Goal: Book appointment/travel/reservation

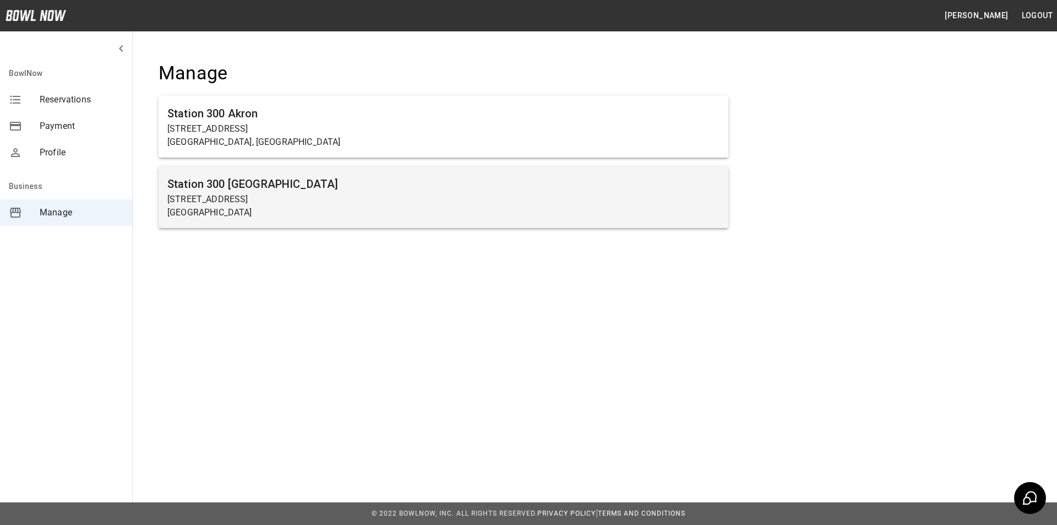
click at [253, 188] on h6 "Station 300 [GEOGRAPHIC_DATA]" at bounding box center [443, 184] width 552 height 18
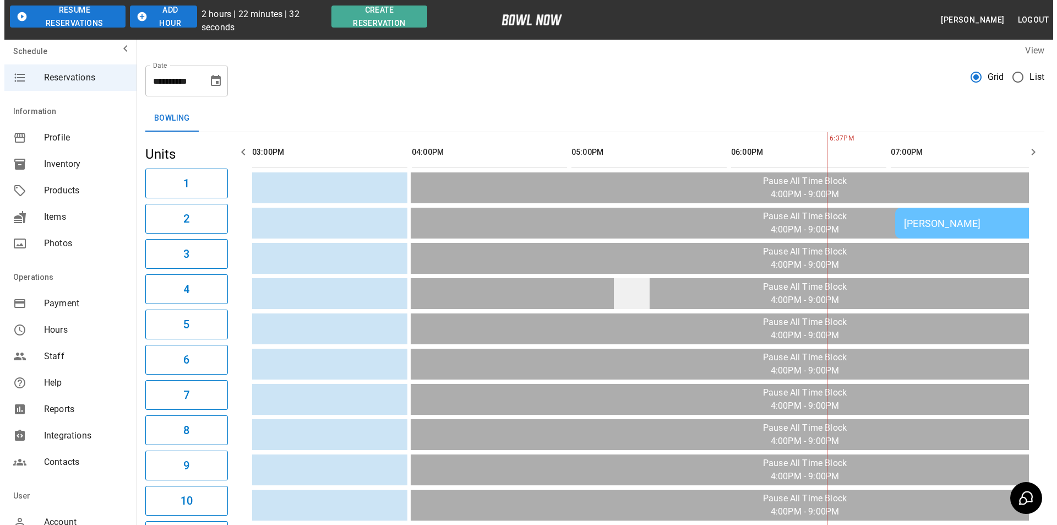
scroll to position [0, 349]
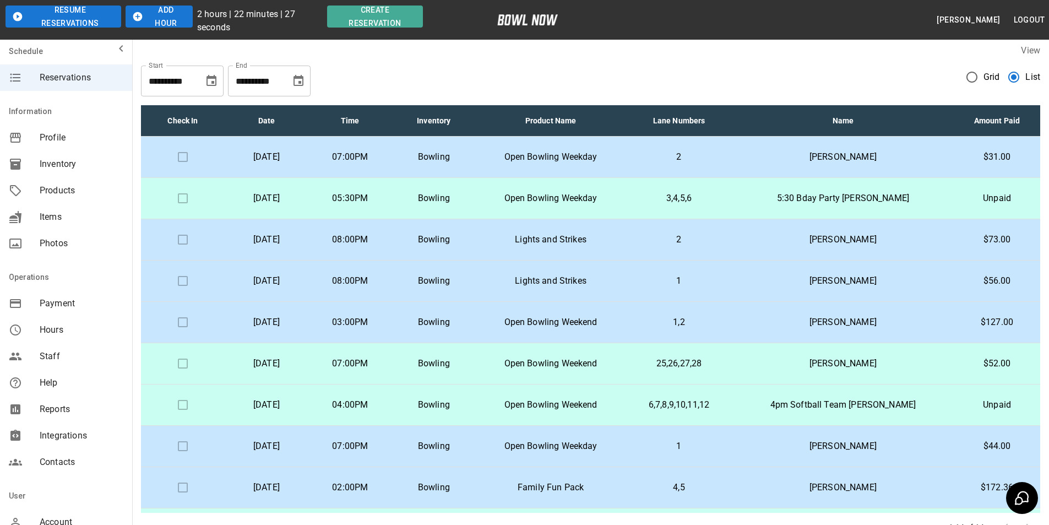
click at [666, 206] on td "3,4,5,6" at bounding box center [678, 198] width 106 height 41
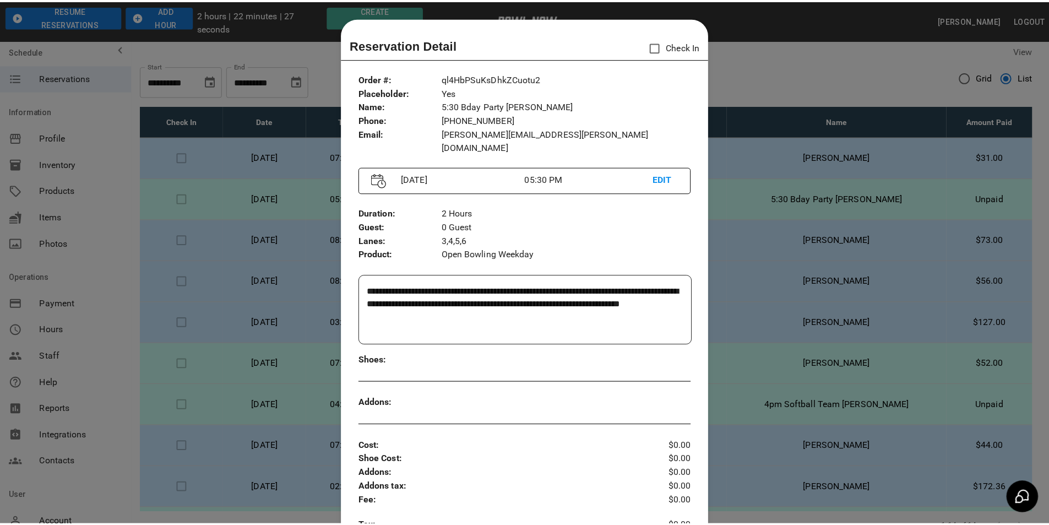
scroll to position [18, 0]
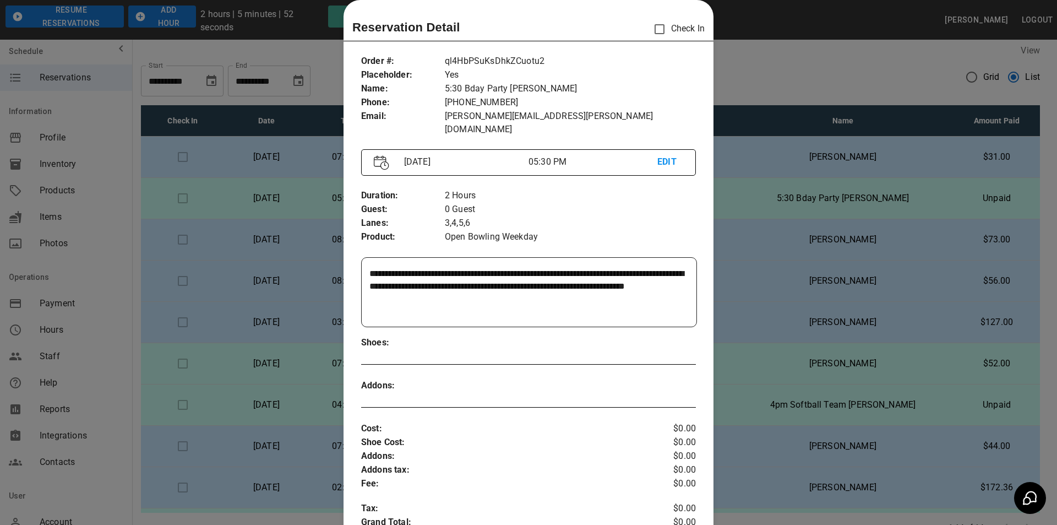
click at [821, 162] on div at bounding box center [528, 262] width 1057 height 525
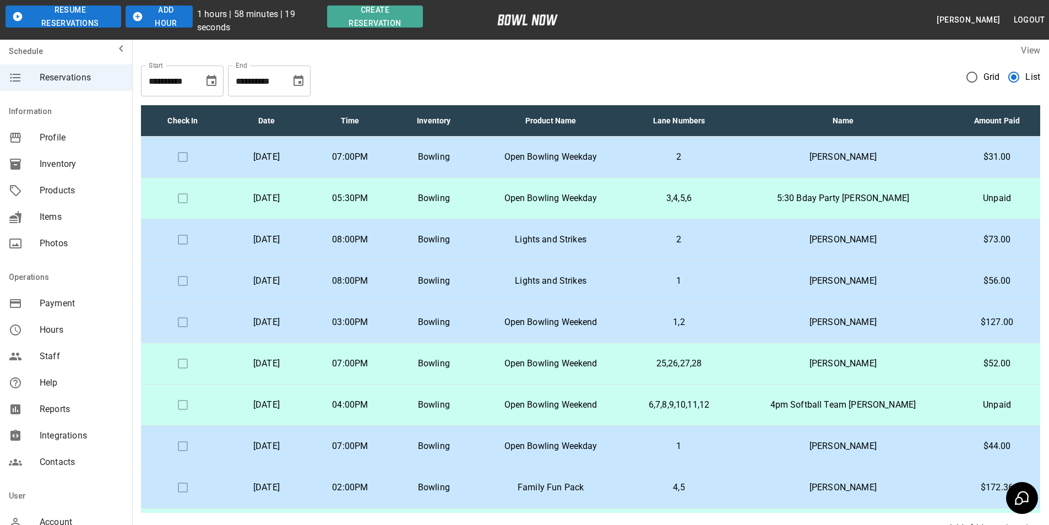
click at [732, 165] on td "2" at bounding box center [678, 157] width 106 height 41
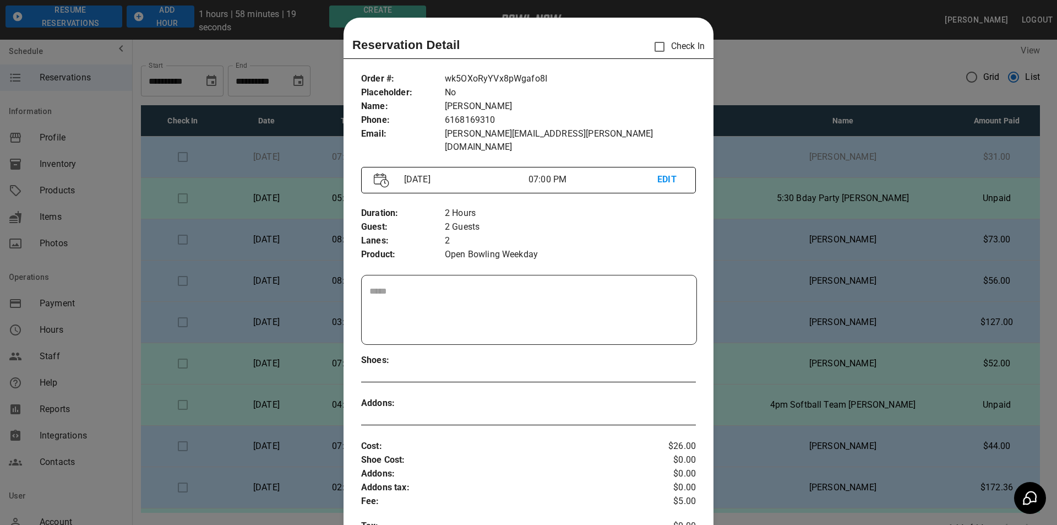
scroll to position [18, 0]
